Goal: Find specific page/section: Find specific page/section

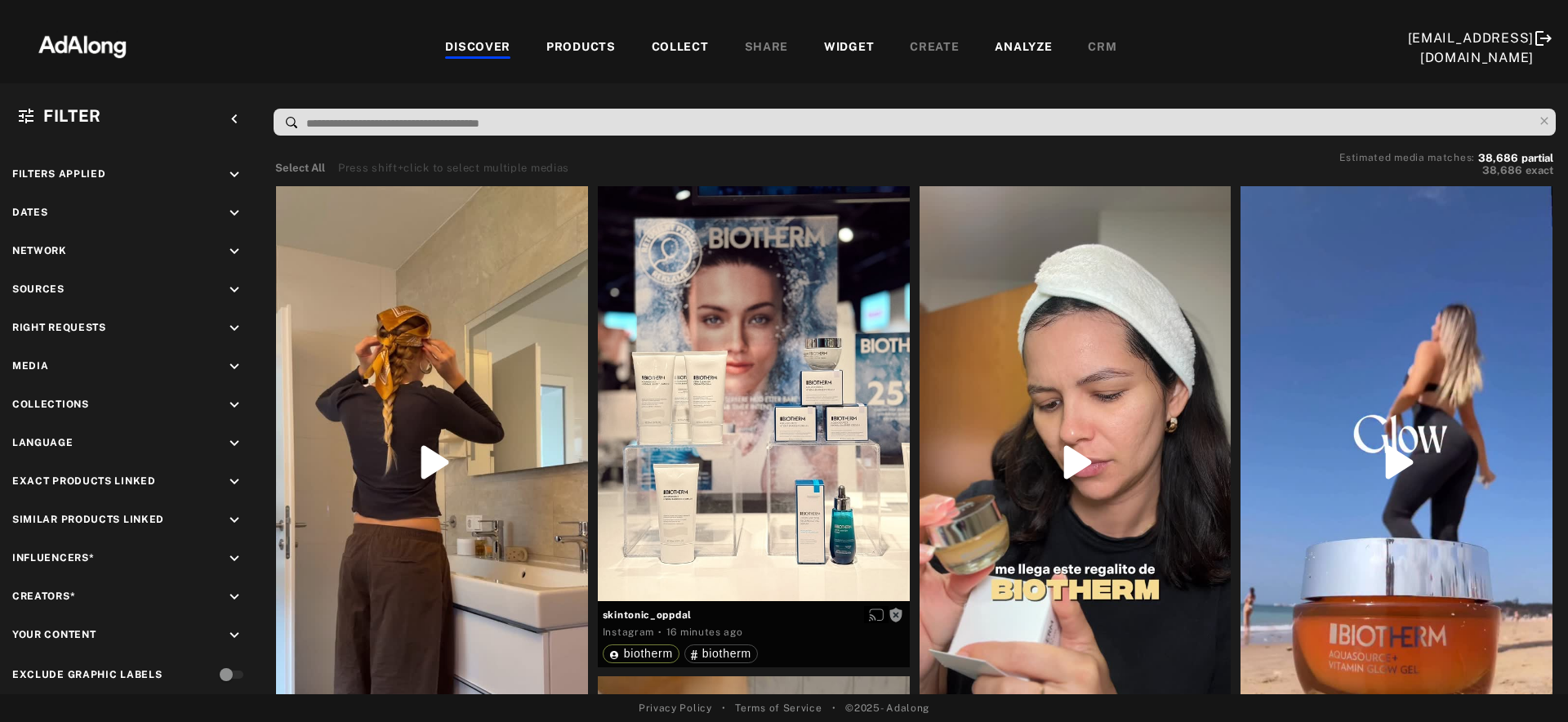
click at [828, 33] on div "DISCOVER PRODUCTS COLLECT SHARE WIDGET CREATE ANALYZE CRM" at bounding box center [780, 47] width 1252 height 55
click at [830, 44] on div "WIDGET" at bounding box center [849, 47] width 50 height 19
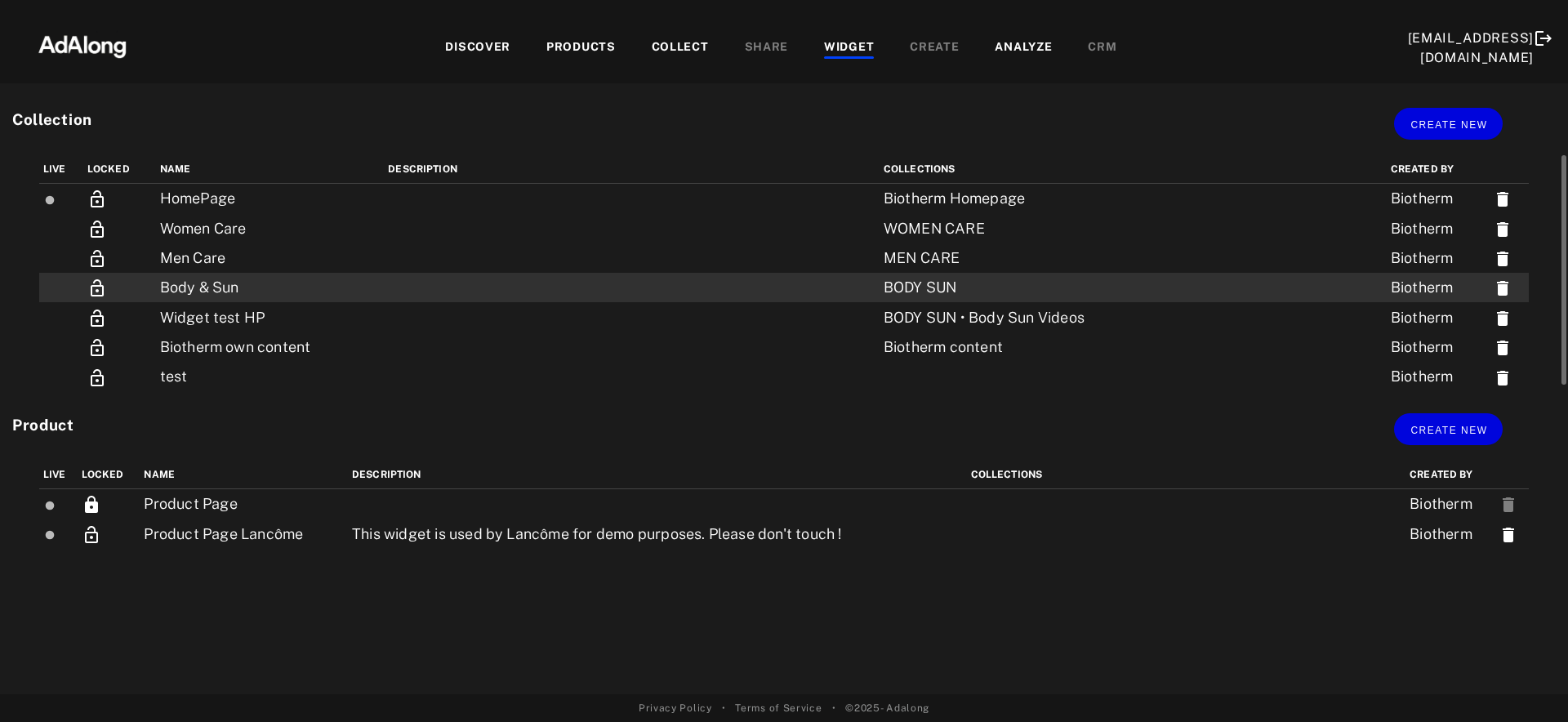
click at [313, 279] on td "Body & Sun" at bounding box center [270, 287] width 228 height 30
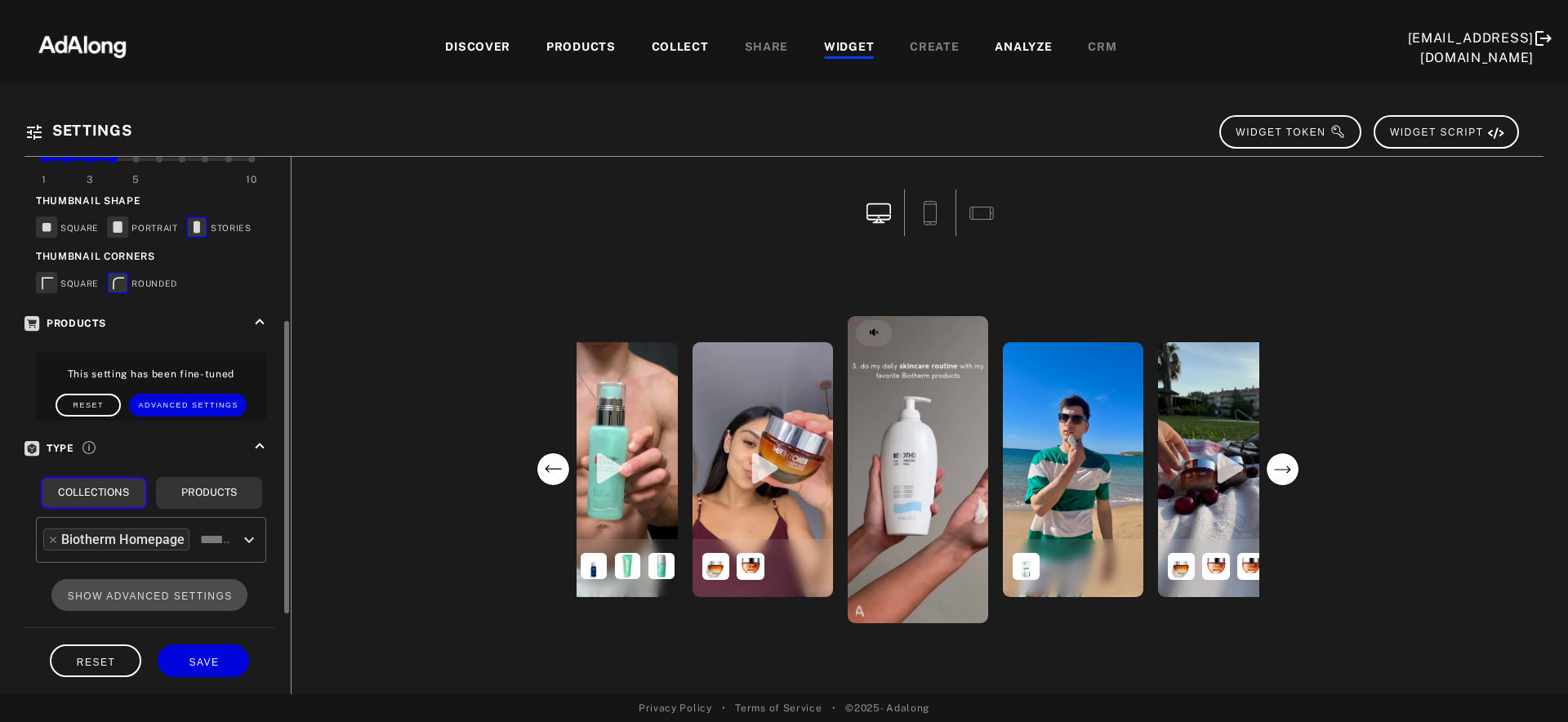
scroll to position [289, 0]
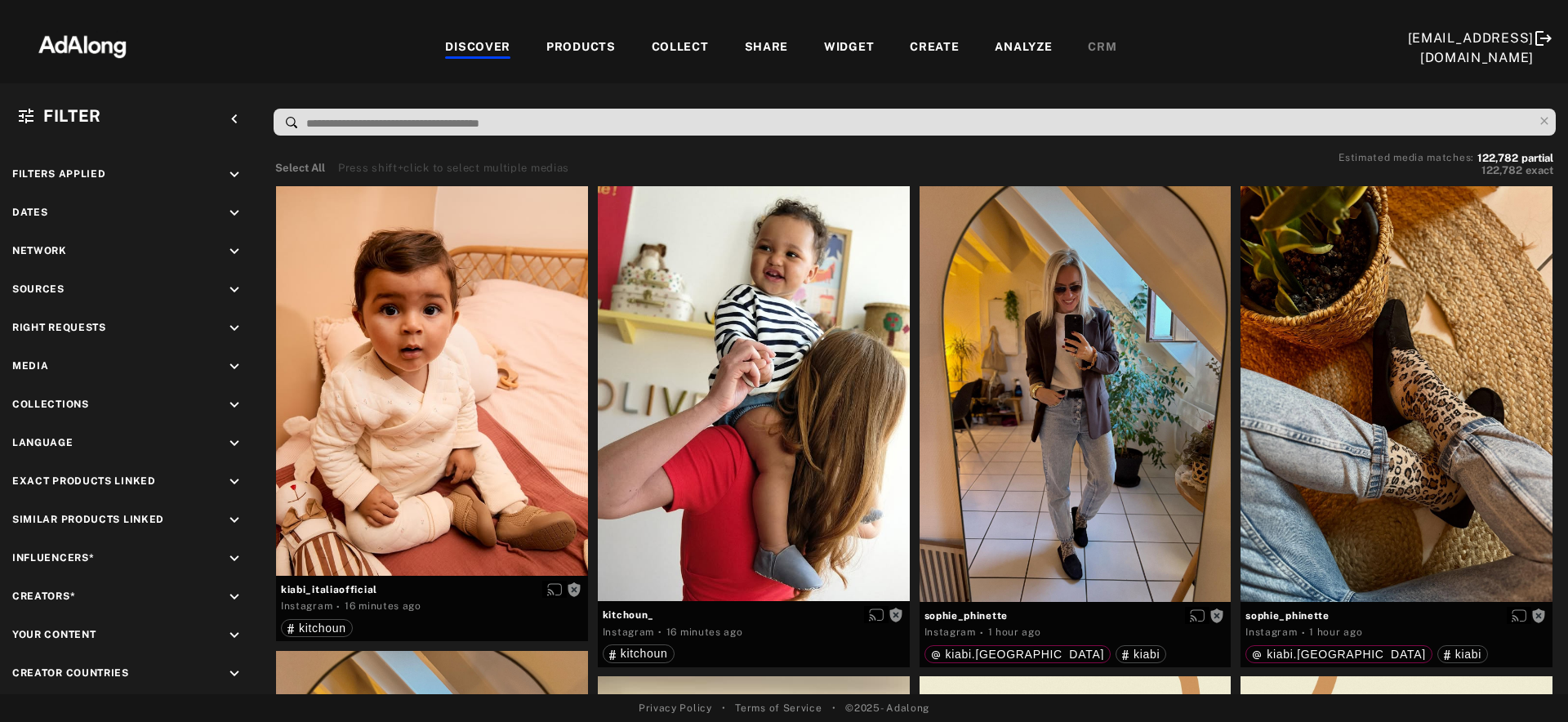
click at [852, 47] on div "WIDGET" at bounding box center [849, 47] width 50 height 19
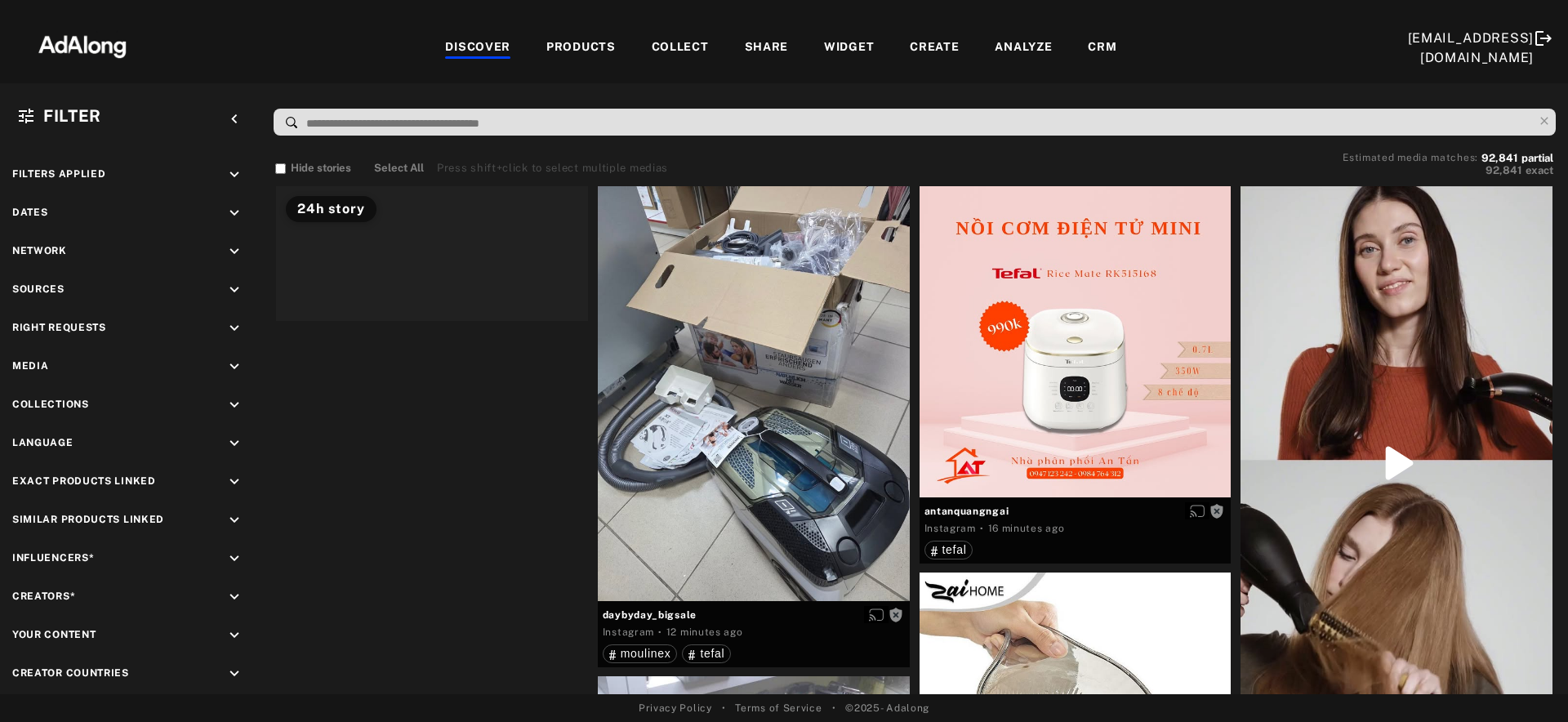
click at [855, 50] on div "WIDGET" at bounding box center [849, 47] width 50 height 19
